Goal: Transaction & Acquisition: Purchase product/service

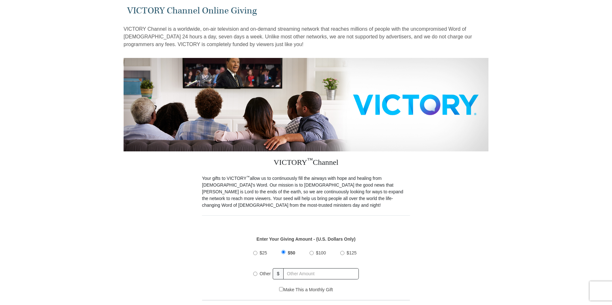
scroll to position [64, 0]
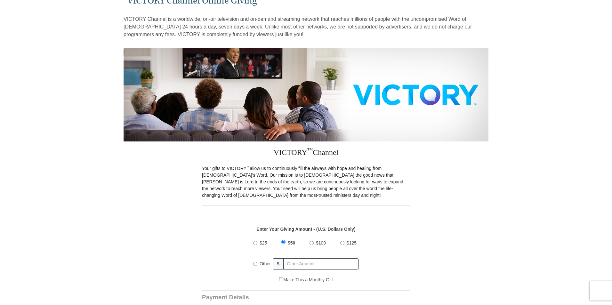
click at [256, 262] on input "Other" at bounding box center [255, 264] width 4 height 4
radio input "true"
type input "30"
click at [280, 277] on input "Make This a Monthly Gift" at bounding box center [281, 279] width 4 height 4
checkbox input "true"
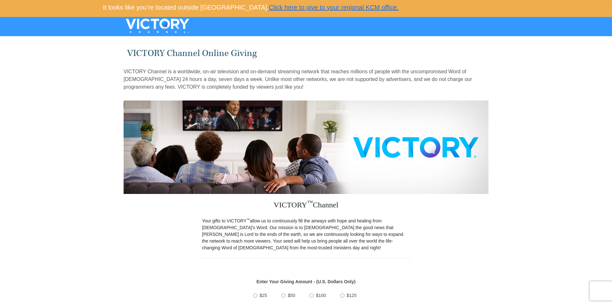
scroll to position [0, 0]
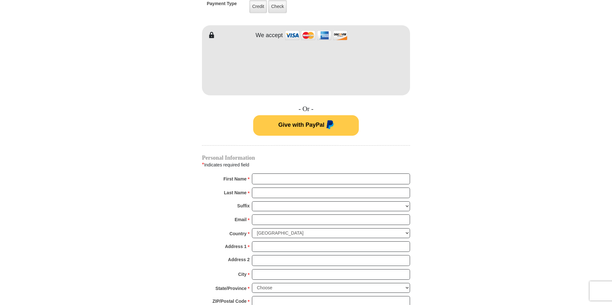
scroll to position [384, 0]
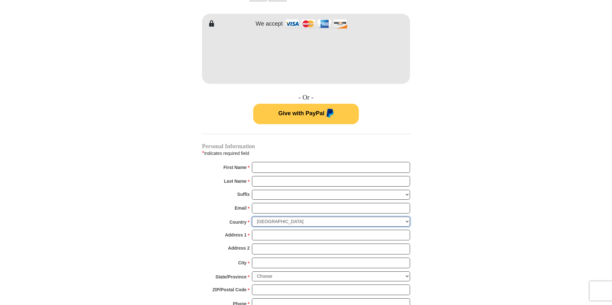
click at [407, 217] on select "[GEOGRAPHIC_DATA] [GEOGRAPHIC_DATA] [GEOGRAPHIC_DATA] [GEOGRAPHIC_DATA] [GEOGRA…" at bounding box center [331, 222] width 158 height 10
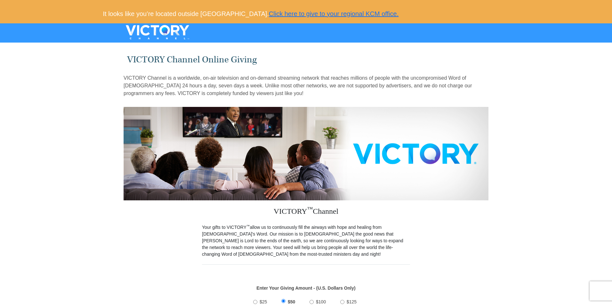
scroll to position [0, 0]
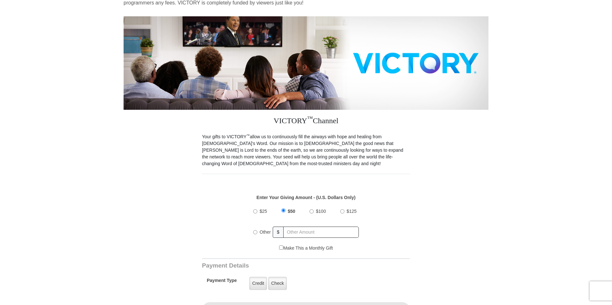
scroll to position [96, 0]
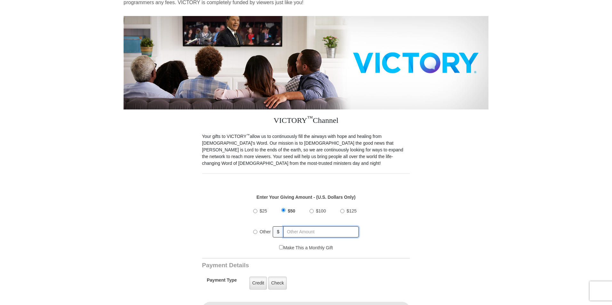
radio input "true"
click at [292, 227] on input "text" at bounding box center [321, 231] width 75 height 11
type input "30"
click at [280, 245] on input "Make This a Monthly Gift" at bounding box center [281, 247] width 4 height 4
checkbox input "true"
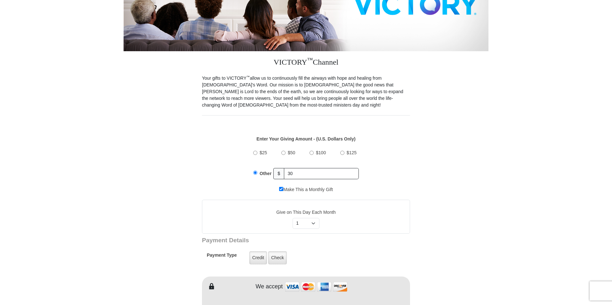
scroll to position [160, 0]
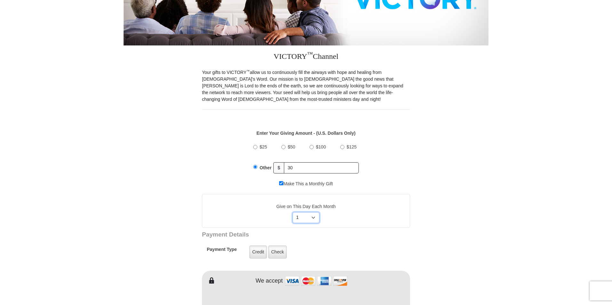
click at [313, 212] on select "Select Day of Month 1 2 3 4 5 6 7 8 9 10 11 12 13 14 15 16 17 18 19 20 21 22 23…" at bounding box center [305, 217] width 27 height 11
select select "28"
click at [292, 212] on select "Select Day of Month 1 2 3 4 5 6 7 8 9 10 11 12 13 14 15 16 17 18 19 20 21 22 23…" at bounding box center [305, 217] width 27 height 11
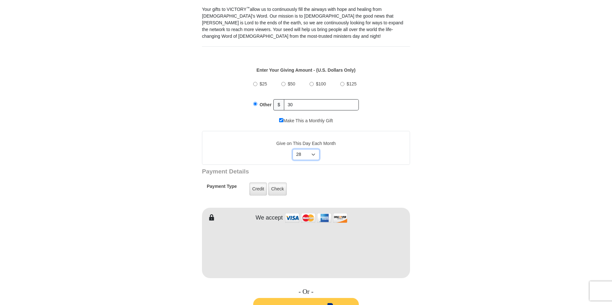
scroll to position [224, 0]
click at [255, 181] on label "Credit" at bounding box center [258, 187] width 18 height 13
click at [0, 0] on input "Credit" at bounding box center [0, 0] width 0 height 0
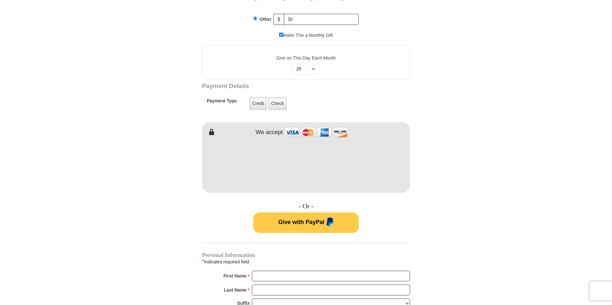
scroll to position [320, 0]
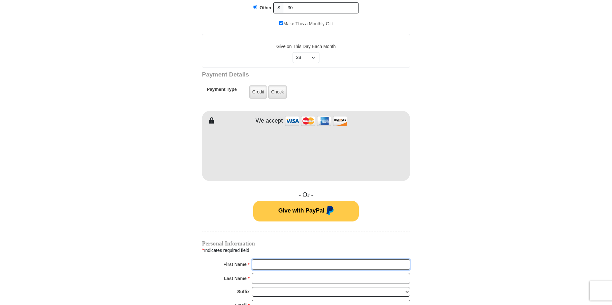
click at [261, 259] on input "First Name *" at bounding box center [331, 264] width 158 height 11
type input "[PERSON_NAME]"
click at [276, 274] on input "Last Name *" at bounding box center [331, 278] width 158 height 11
type input "[PERSON_NAME]"
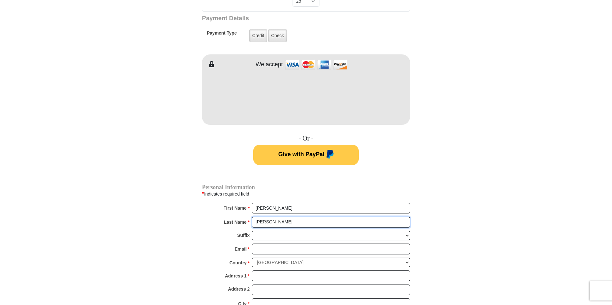
scroll to position [384, 0]
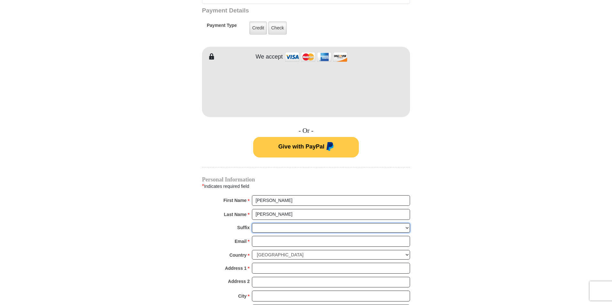
click at [270, 223] on select "[PERSON_NAME] I II III IV V VI" at bounding box center [331, 228] width 158 height 10
click at [264, 223] on select "[PERSON_NAME] I II III IV V VI" at bounding box center [331, 228] width 158 height 10
click at [261, 236] on input "Email *" at bounding box center [331, 241] width 158 height 11
type input "[EMAIL_ADDRESS][DOMAIN_NAME]"
click at [365, 250] on select "[GEOGRAPHIC_DATA] [GEOGRAPHIC_DATA] [GEOGRAPHIC_DATA] [GEOGRAPHIC_DATA] [GEOGRA…" at bounding box center [331, 255] width 158 height 10
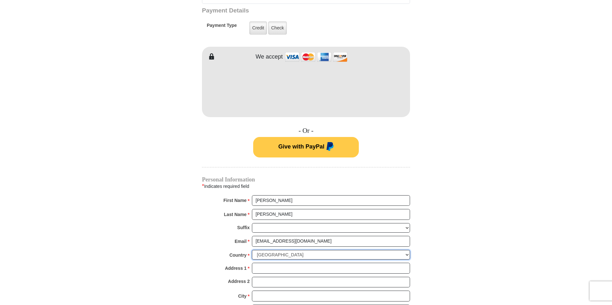
select select "IT"
click at [252, 250] on select "[GEOGRAPHIC_DATA] [GEOGRAPHIC_DATA] [GEOGRAPHIC_DATA] [GEOGRAPHIC_DATA] [GEOGRA…" at bounding box center [331, 255] width 158 height 10
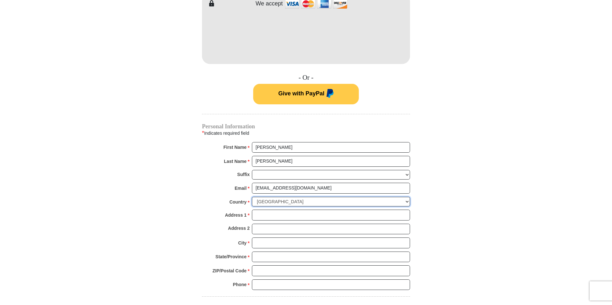
scroll to position [448, 0]
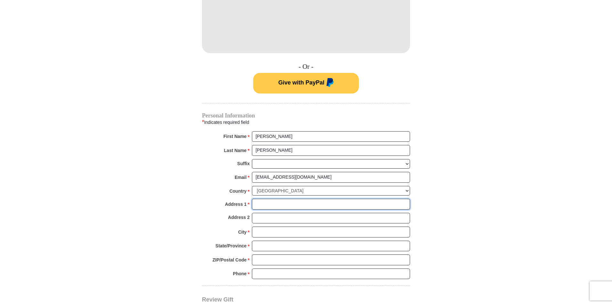
click at [263, 199] on input "Address 1 *" at bounding box center [331, 204] width 158 height 11
type input "[STREET_ADDRESS][PERSON_NAME]"
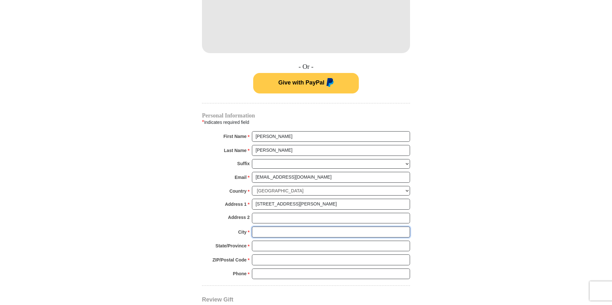
click at [263, 226] on input "City *" at bounding box center [331, 231] width 158 height 11
type input "[PERSON_NAME]"
click at [261, 241] on input "State/Province *" at bounding box center [331, 246] width 158 height 11
type input "Lecco"
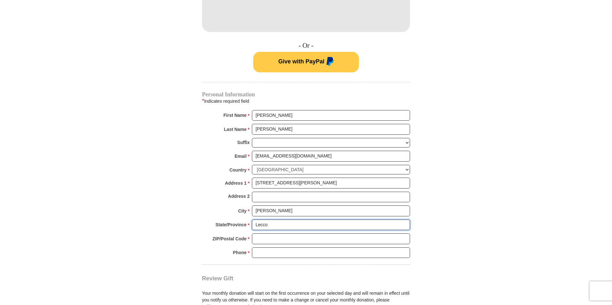
scroll to position [480, 0]
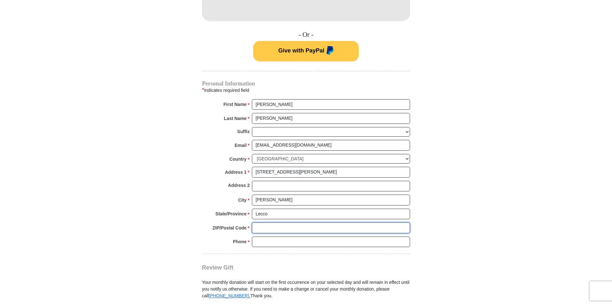
click at [269, 222] on input "ZIP/Postal Code *" at bounding box center [331, 227] width 158 height 11
type input "23845"
click at [281, 237] on input "Phone * *" at bounding box center [331, 241] width 158 height 11
type input "[PHONE_NUMBER]"
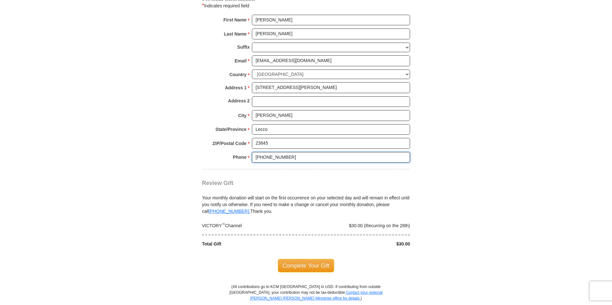
scroll to position [576, 0]
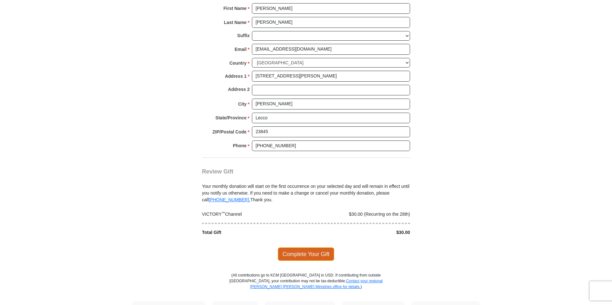
click at [301, 247] on span "Complete Your Gift" at bounding box center [306, 253] width 57 height 13
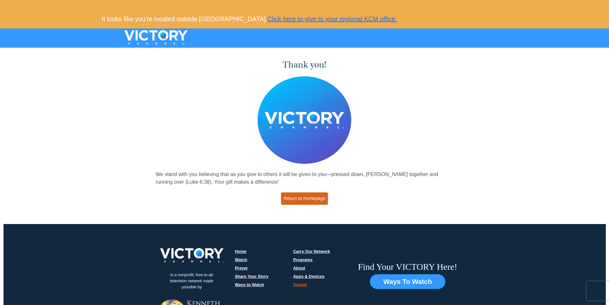
click at [294, 198] on link "Return to Homepage" at bounding box center [304, 198] width 47 height 12
